Goal: Use online tool/utility: Utilize a website feature to perform a specific function

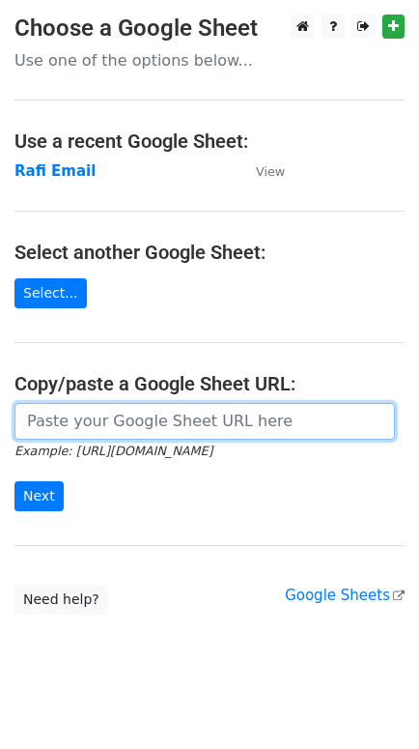
click at [123, 415] on input "url" at bounding box center [204, 421] width 381 height 37
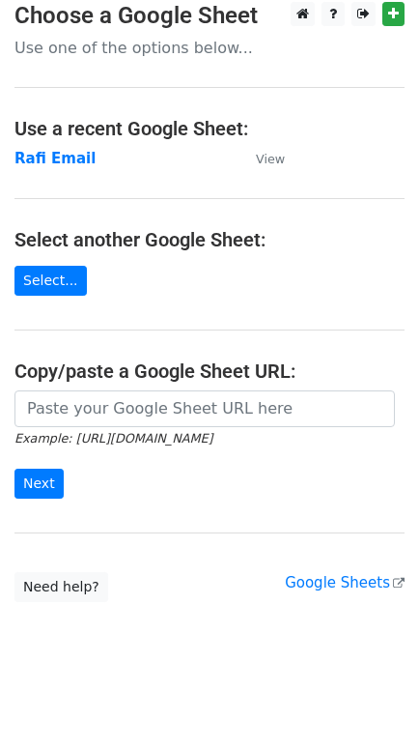
scroll to position [15, 0]
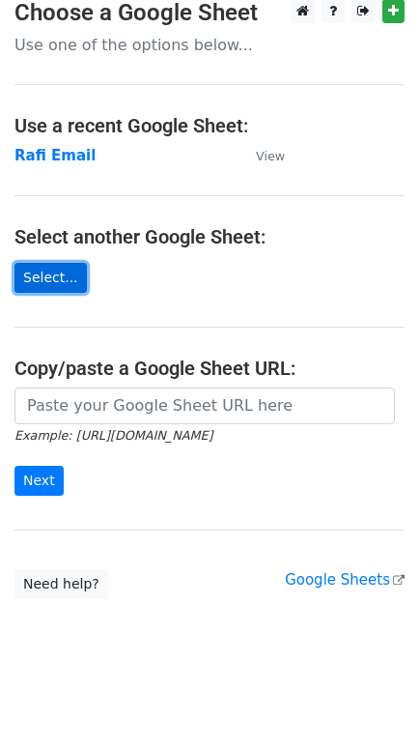
click at [56, 283] on link "Select..." at bounding box center [50, 278] width 72 height 30
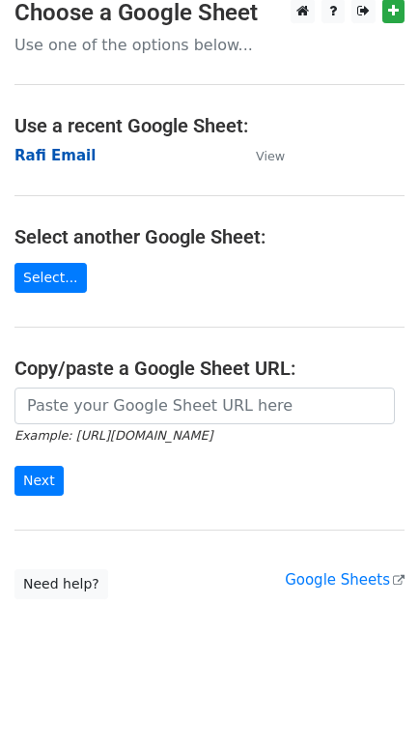
click at [61, 158] on strong "Rafi Email" at bounding box center [54, 155] width 81 height 17
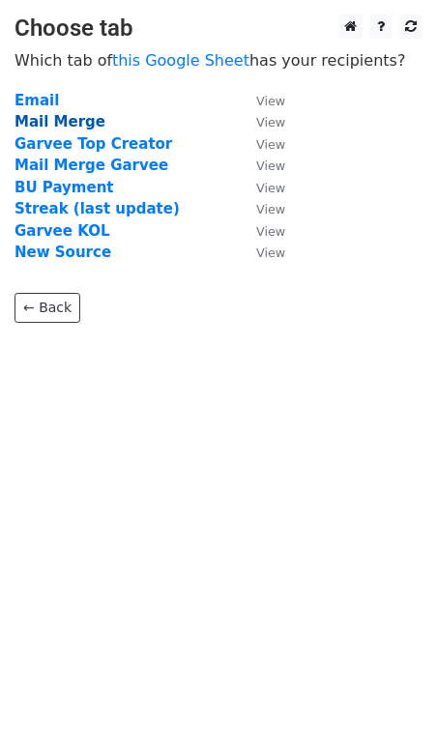
click at [60, 122] on strong "Mail Merge" at bounding box center [59, 121] width 91 height 17
